Goal: Navigation & Orientation: Find specific page/section

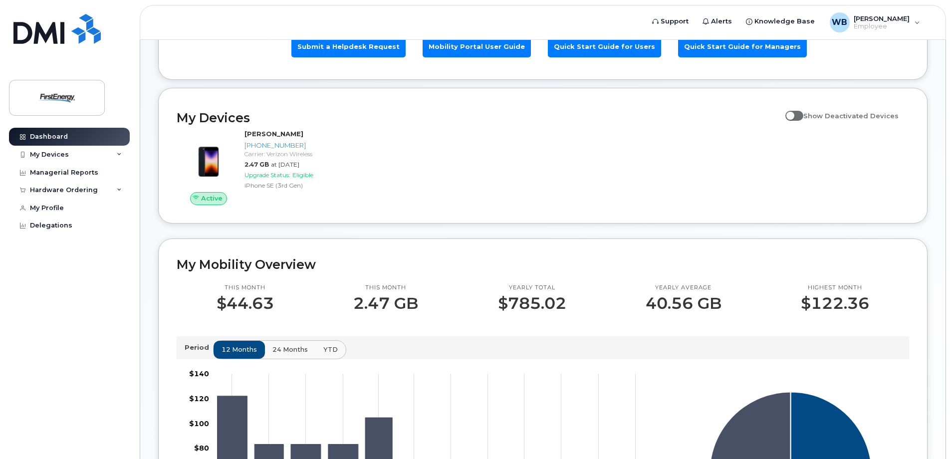
scroll to position [50, 0]
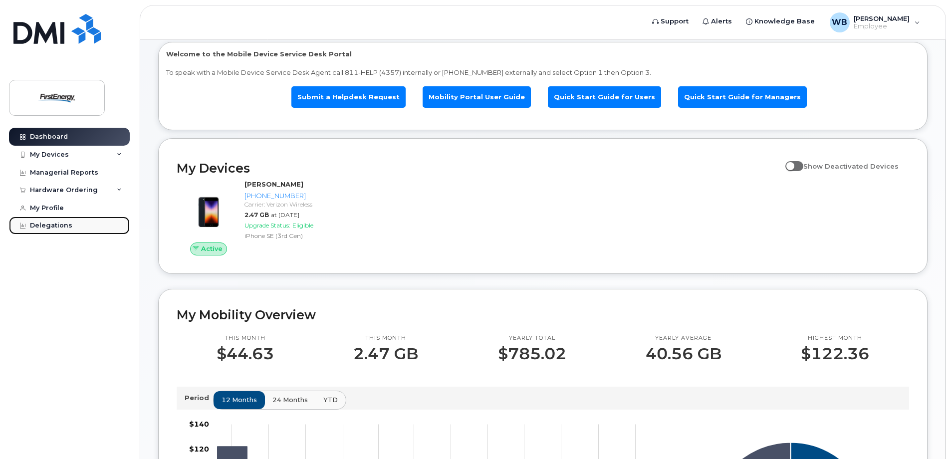
click at [71, 228] on link "Delegations" at bounding box center [69, 225] width 121 height 18
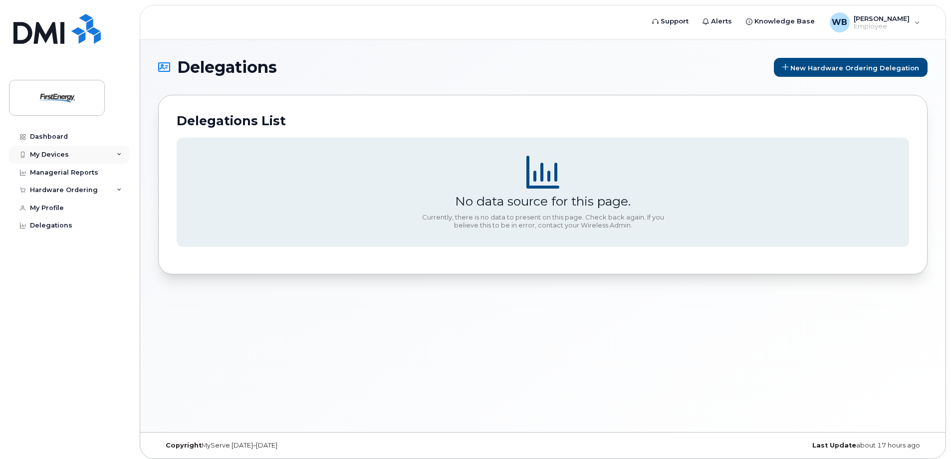
click at [110, 153] on div "My Devices" at bounding box center [69, 155] width 121 height 18
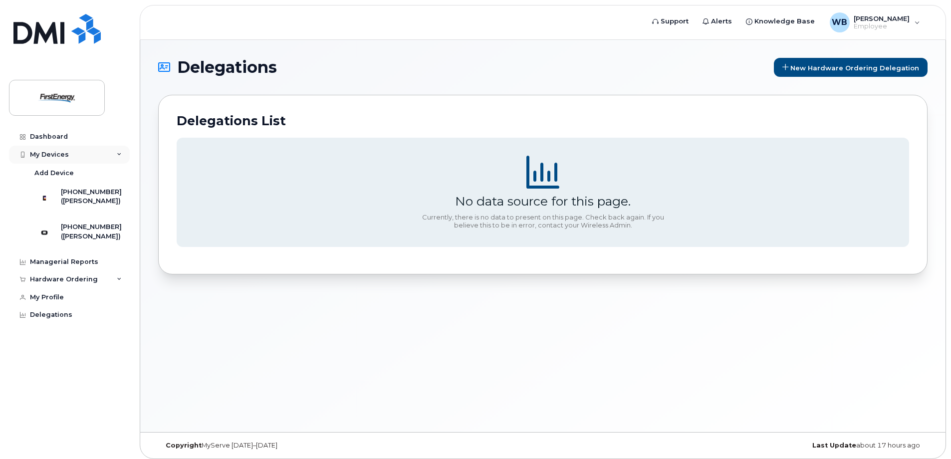
click at [111, 154] on div "My Devices" at bounding box center [69, 155] width 121 height 18
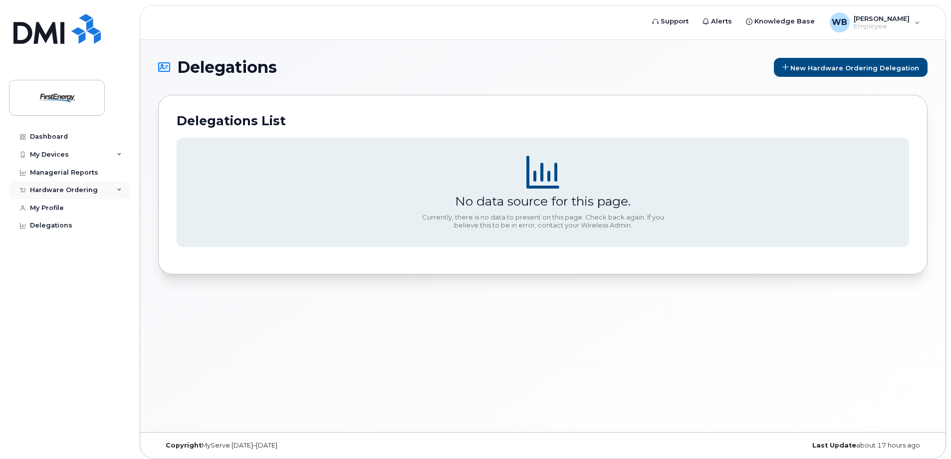
click at [113, 194] on div "Hardware Ordering" at bounding box center [69, 190] width 121 height 18
click at [63, 137] on div "Dashboard" at bounding box center [49, 137] width 38 height 8
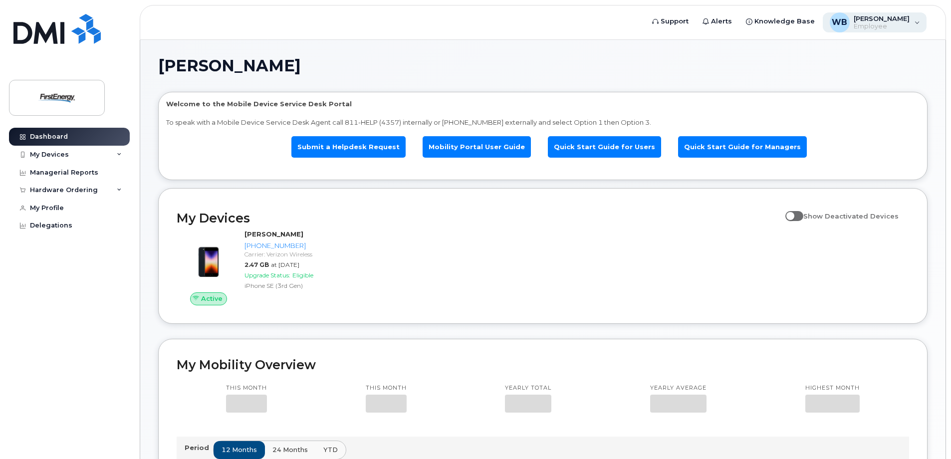
click at [915, 20] on div "WB Whipkey, Benjamin A Employee" at bounding box center [874, 22] width 104 height 20
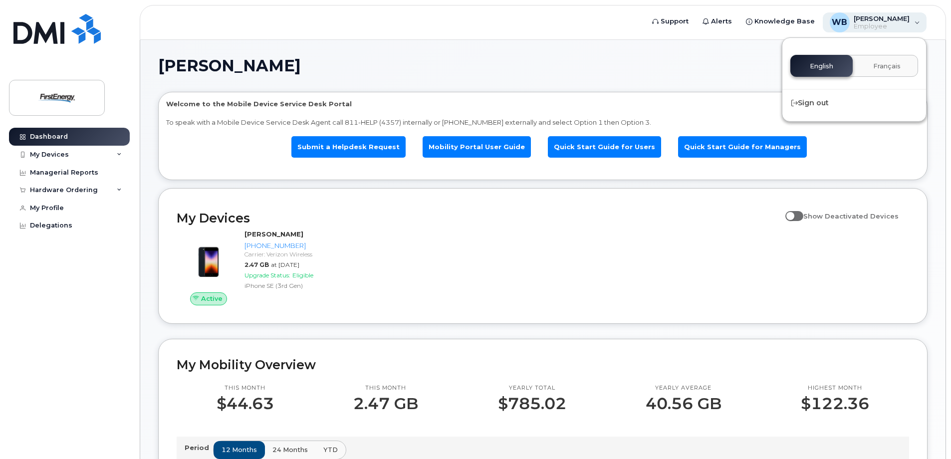
click at [915, 20] on div "WB Whipkey, Benjamin A Employee" at bounding box center [874, 22] width 104 height 20
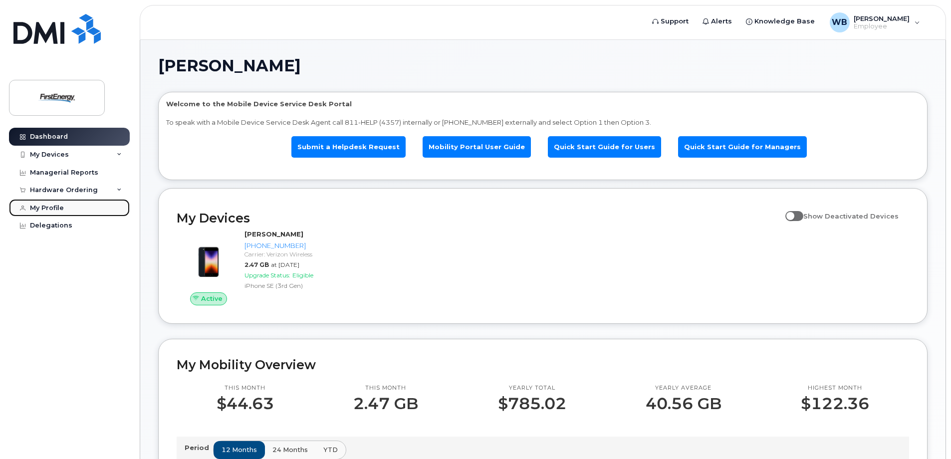
click at [65, 203] on link "My Profile" at bounding box center [69, 208] width 121 height 18
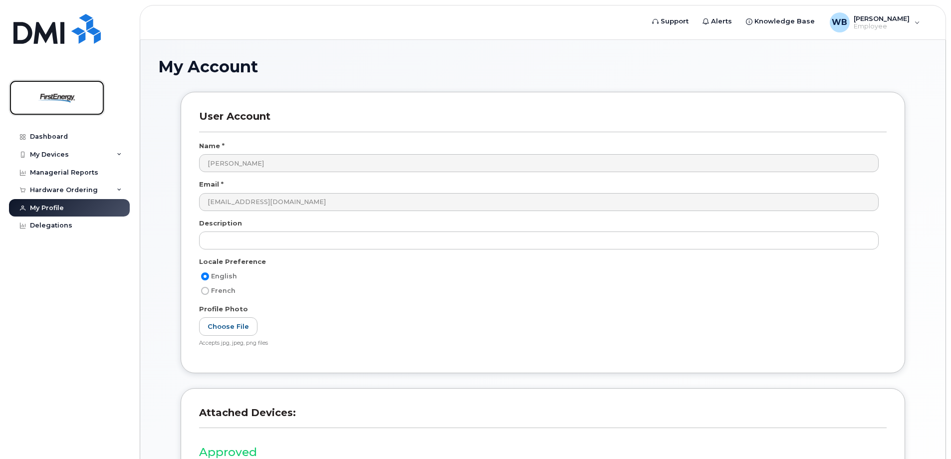
click at [65, 93] on img at bounding box center [56, 97] width 77 height 29
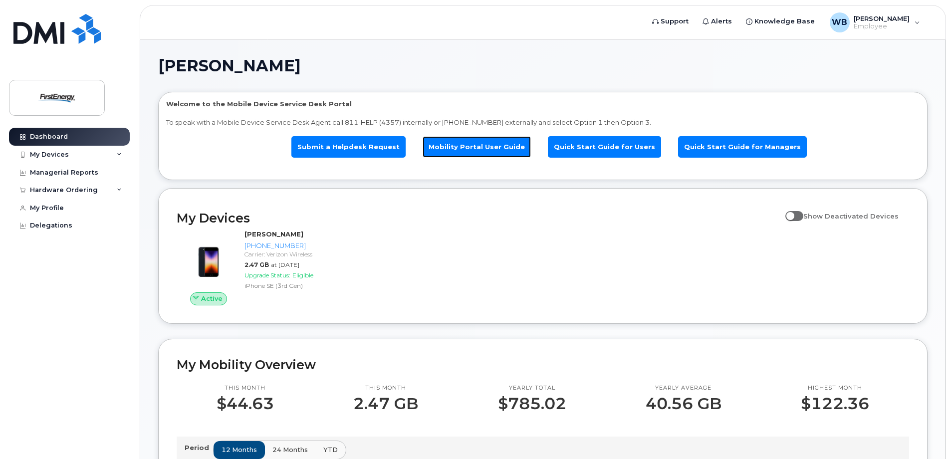
click at [482, 147] on link "Mobility Portal User Guide" at bounding box center [476, 146] width 108 height 21
click at [383, 141] on link "Submit a Helpdesk Request" at bounding box center [348, 146] width 114 height 21
